Goal: Communication & Community: Answer question/provide support

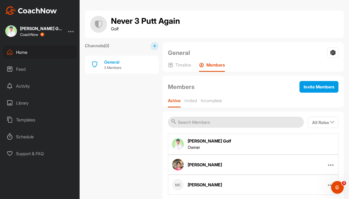
click at [32, 54] on div "Home" at bounding box center [40, 52] width 74 height 13
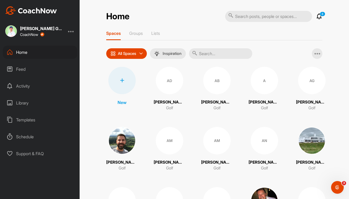
click at [264, 18] on input "text" at bounding box center [268, 16] width 87 height 11
type input "[PERSON_NAME]"
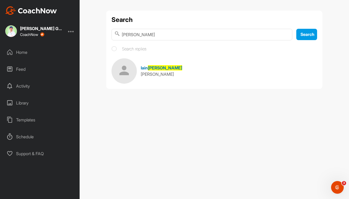
click at [158, 70] on div "[PERSON_NAME]" at bounding box center [161, 68] width 41 height 6
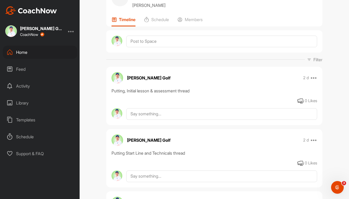
scroll to position [27, 0]
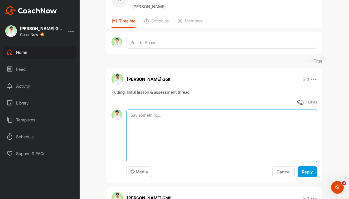
click at [177, 114] on textarea at bounding box center [221, 135] width 191 height 53
paste textarea "Could you tell me a bit more about this? My putting has always been very solid …"
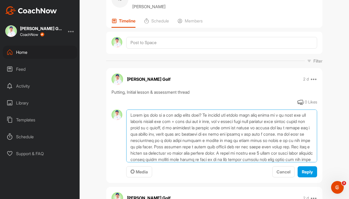
scroll to position [0, 0]
click at [131, 115] on textarea at bounding box center [221, 135] width 191 height 53
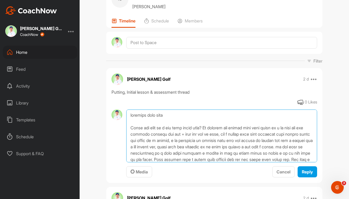
drag, startPoint x: 209, startPoint y: 127, endPoint x: 130, endPoint y: 127, distance: 78.8
click at [130, 127] on textarea at bounding box center [221, 135] width 191 height 53
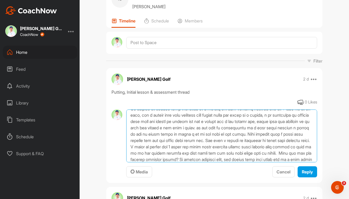
scroll to position [21, 0]
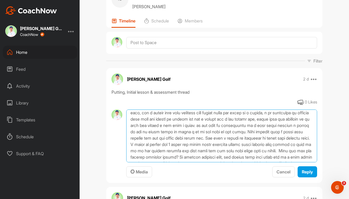
click at [251, 125] on textarea at bounding box center [221, 135] width 191 height 53
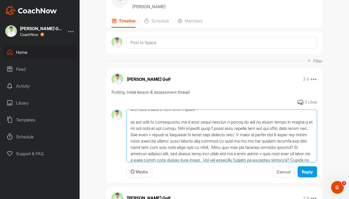
scroll to position [38, 0]
click at [187, 128] on textarea at bounding box center [221, 135] width 191 height 53
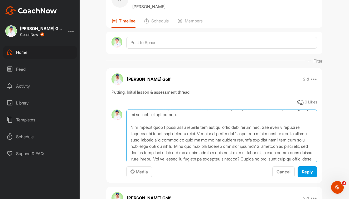
scroll to position [57, 0]
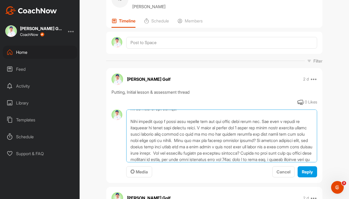
click at [205, 128] on textarea at bounding box center [221, 135] width 191 height 53
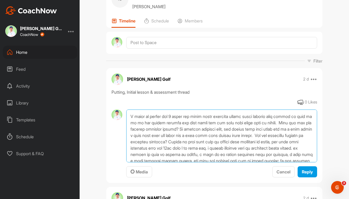
scroll to position [82, 0]
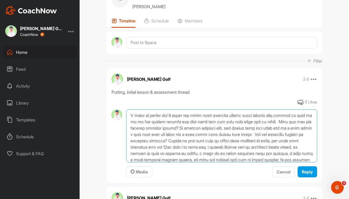
click at [293, 121] on textarea at bounding box center [221, 135] width 191 height 53
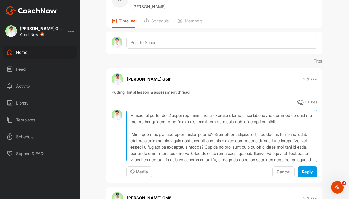
drag, startPoint x: 220, startPoint y: 133, endPoint x: 128, endPoint y: 134, distance: 91.4
click at [128, 134] on textarea at bounding box center [221, 135] width 191 height 53
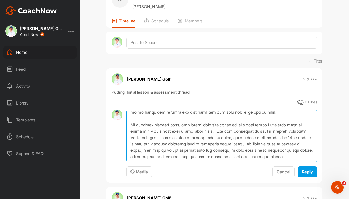
scroll to position [97, 0]
click at [228, 126] on textarea at bounding box center [221, 135] width 191 height 53
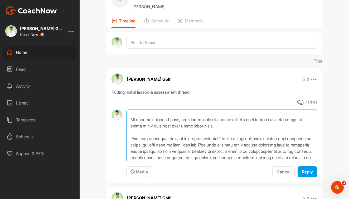
drag, startPoint x: 228, startPoint y: 138, endPoint x: 129, endPoint y: 138, distance: 99.4
click at [129, 137] on textarea at bounding box center [221, 135] width 191 height 53
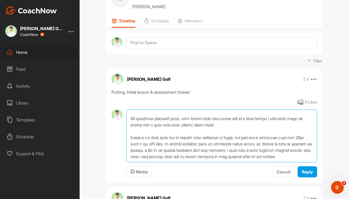
scroll to position [104, 0]
type textarea "messages from [PERSON_NAME] My putting has always been very solid as i am sure …"
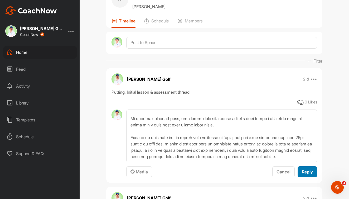
click at [303, 169] on span "Reply" at bounding box center [307, 171] width 11 height 5
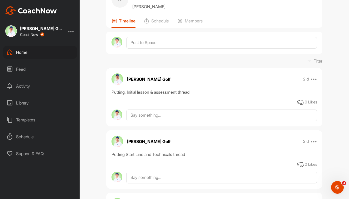
scroll to position [0, 0]
